Goal: Task Accomplishment & Management: Use online tool/utility

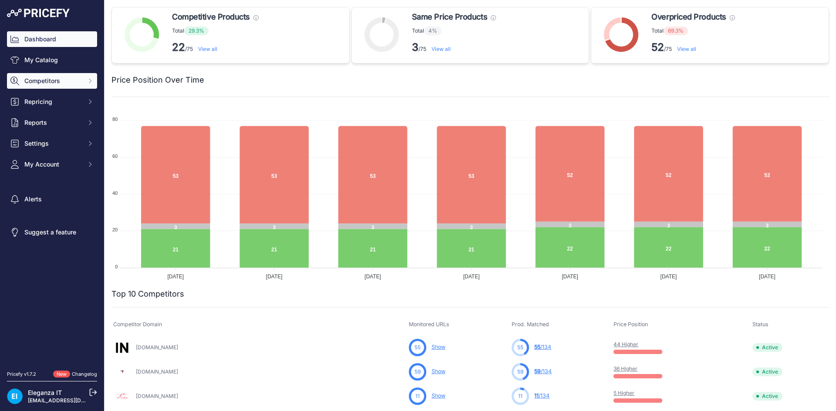
click at [53, 82] on span "Competitors" at bounding box center [52, 81] width 57 height 9
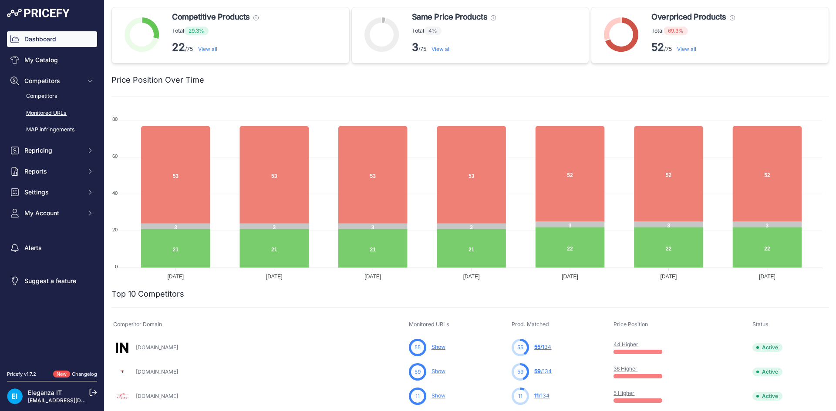
click at [43, 112] on link "Monitored URLs" at bounding box center [52, 113] width 90 height 15
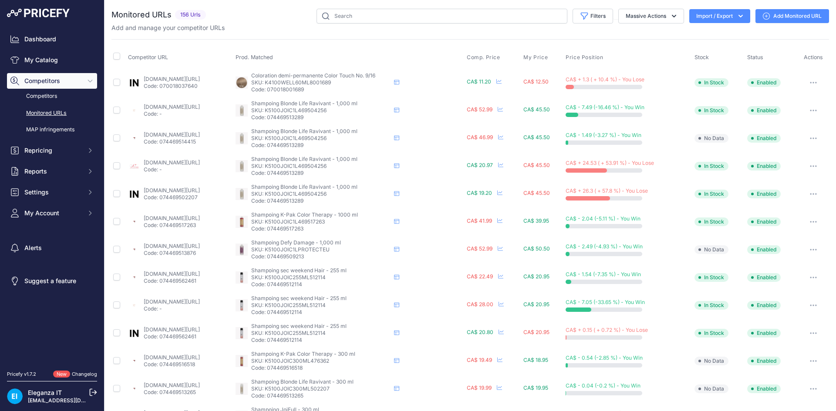
click at [54, 111] on link "Monitored URLs" at bounding box center [52, 113] width 90 height 15
click at [777, 9] on link "Add Monitored URL" at bounding box center [792, 16] width 74 height 14
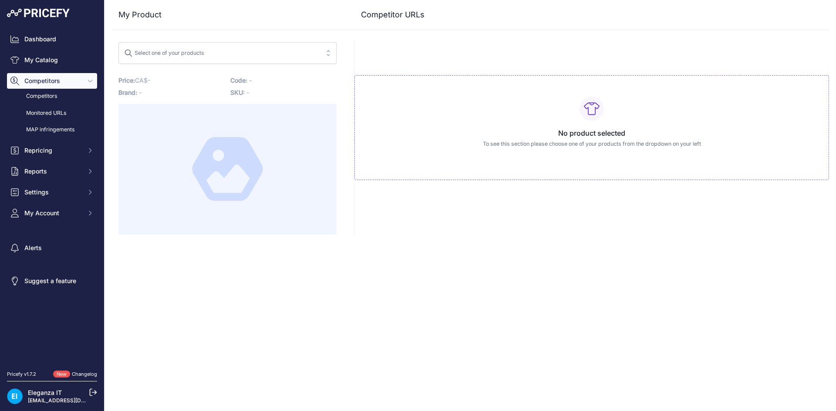
click at [278, 55] on span "Select one of your products" at bounding box center [221, 53] width 195 height 14
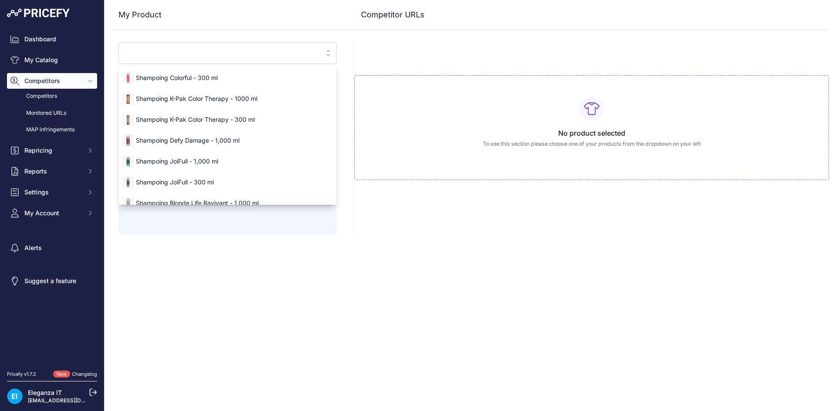
click at [481, 235] on div "Close My Product Competitor URLs" at bounding box center [469, 205] width 731 height 411
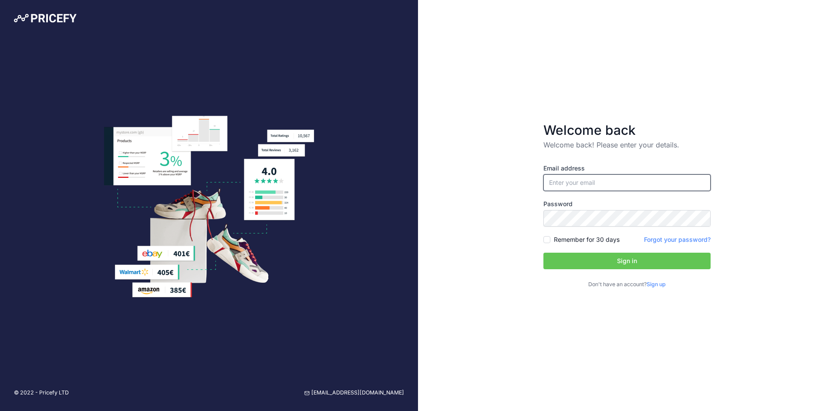
click at [649, 185] on input "email" at bounding box center [626, 183] width 167 height 17
paste input "agirard@groupeeleganza.ca"
type input "agirard@groupeeleganza.ca"
click at [568, 257] on button "Sign in" at bounding box center [626, 261] width 167 height 17
